Goal: Task Accomplishment & Management: Manage account settings

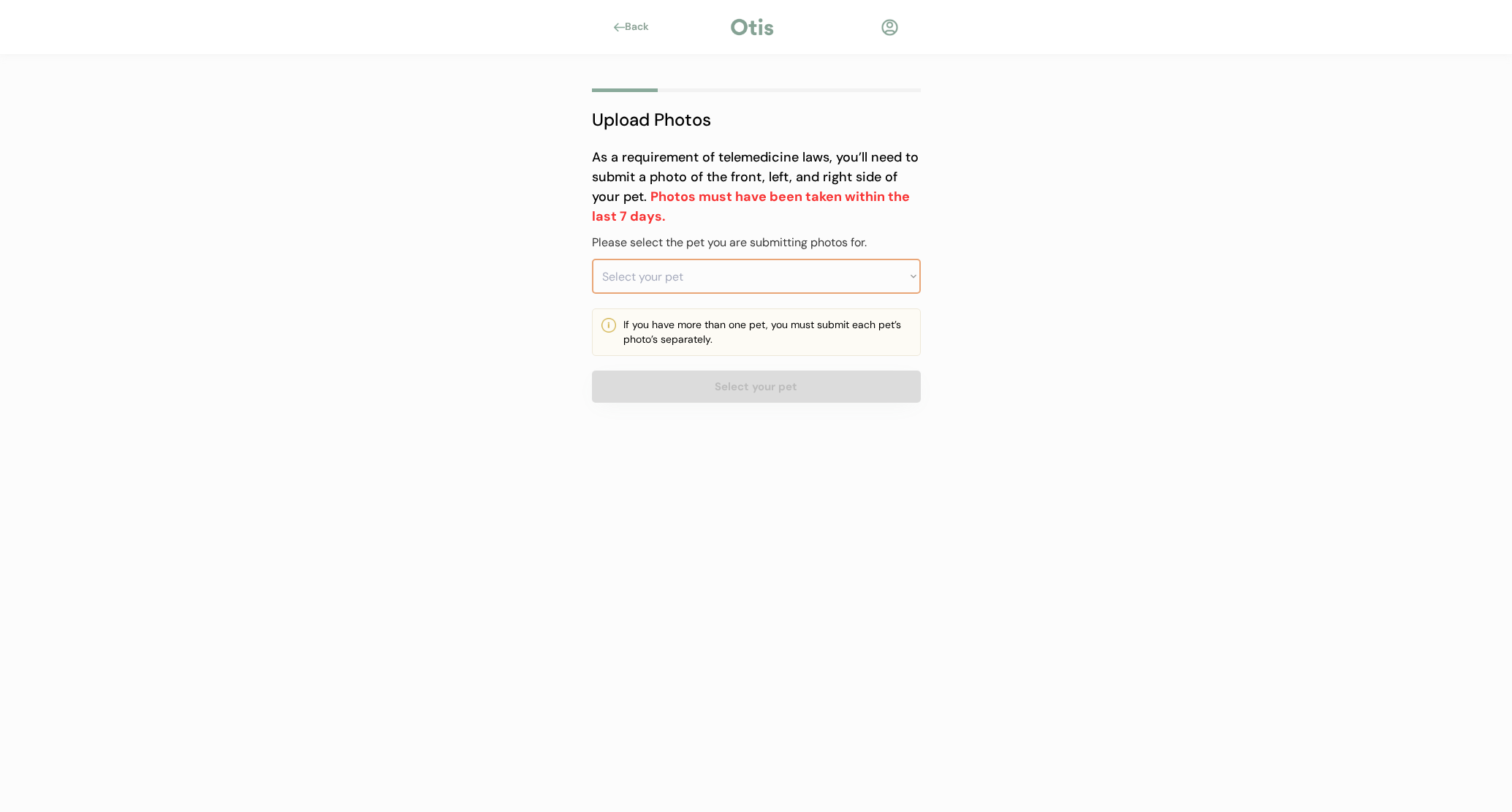
click at [741, 287] on select "Select your pet" at bounding box center [756, 276] width 329 height 35
click at [902, 276] on select "Select your pet" at bounding box center [756, 276] width 329 height 35
click at [655, 274] on select "Select your pet" at bounding box center [756, 276] width 329 height 35
click at [960, 292] on div "Back Upload Photos As a requirement of telemedicine laws, you’ll need to submit…" at bounding box center [756, 406] width 1512 height 812
click at [904, 276] on select "Select your pet" at bounding box center [756, 276] width 329 height 35
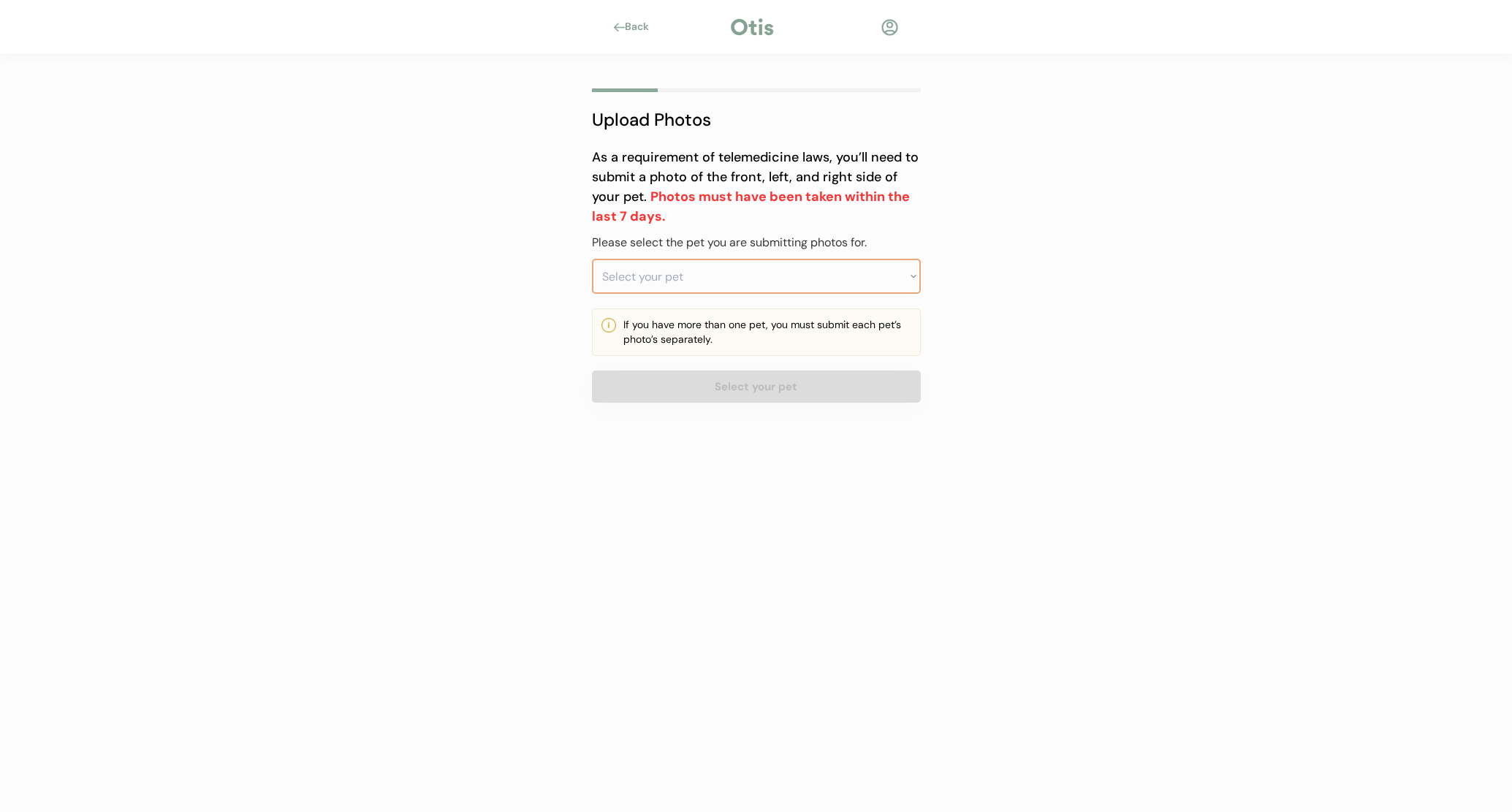
click at [730, 26] on div at bounding box center [752, 27] width 48 height 22
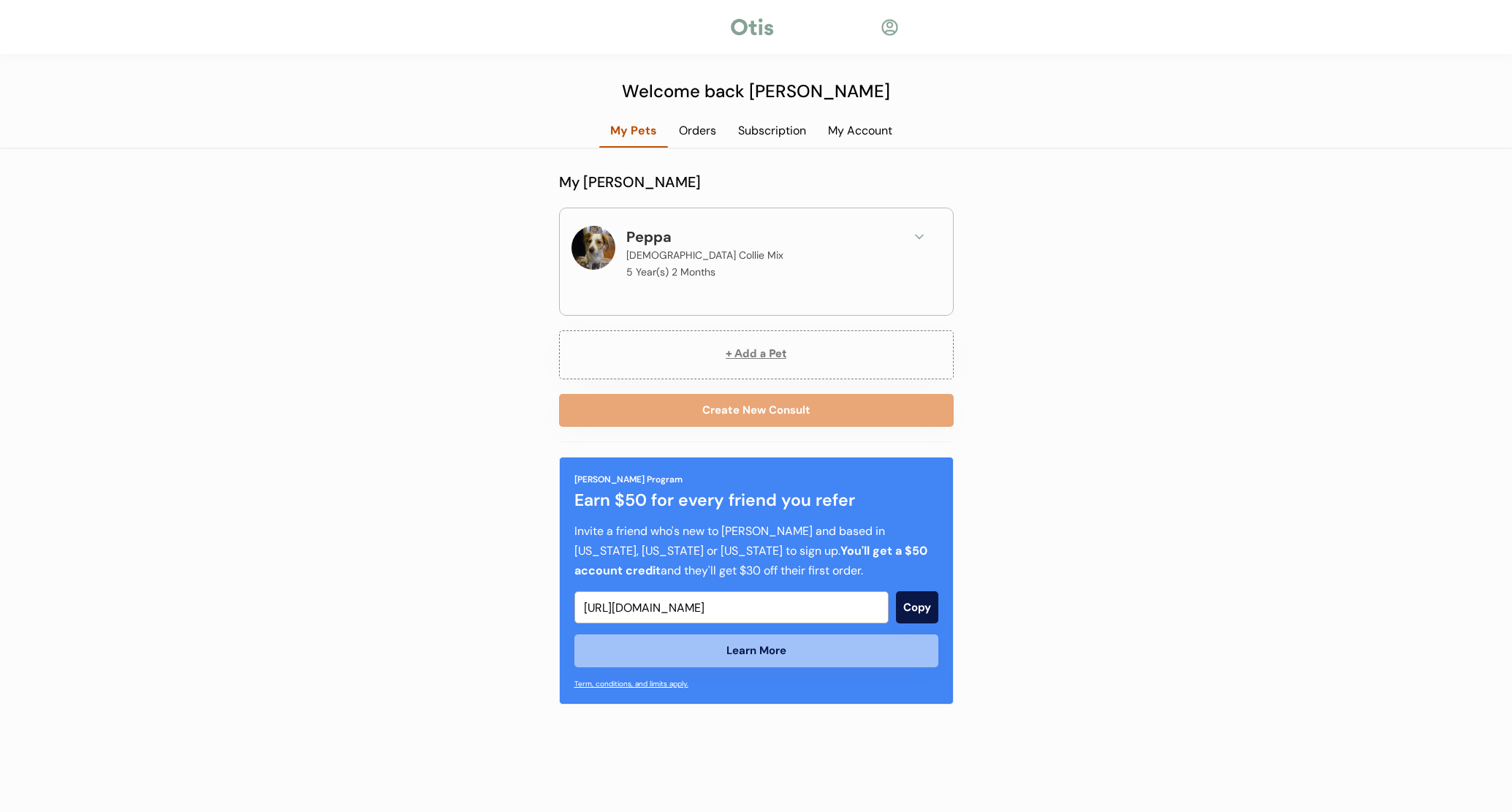
click at [894, 23] on div at bounding box center [890, 27] width 18 height 18
click at [888, 28] on div at bounding box center [890, 27] width 18 height 18
click at [756, 134] on div "Subscription" at bounding box center [772, 131] width 89 height 16
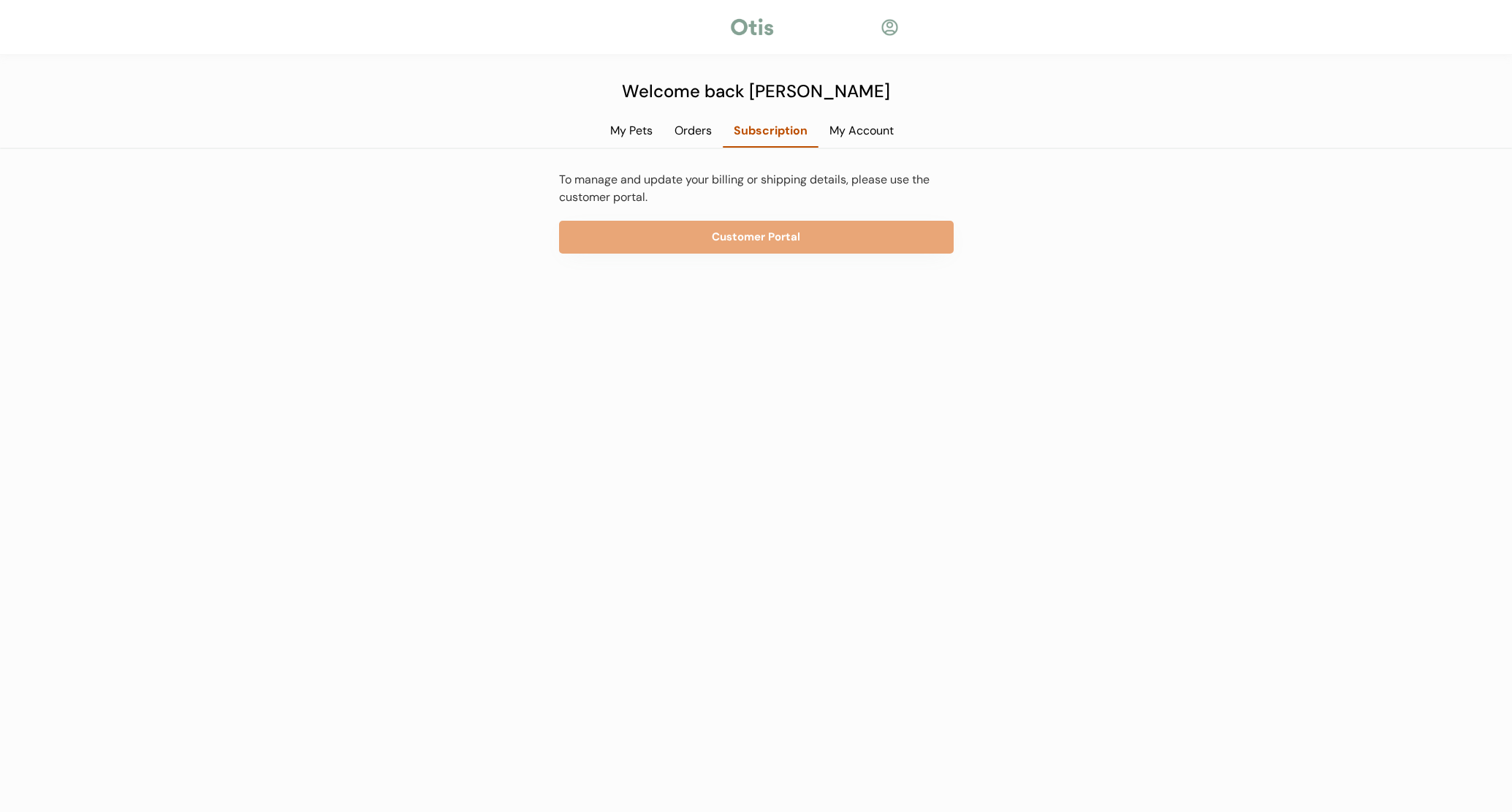
click at [888, 27] on div at bounding box center [890, 27] width 18 height 18
